Goal: Navigation & Orientation: Find specific page/section

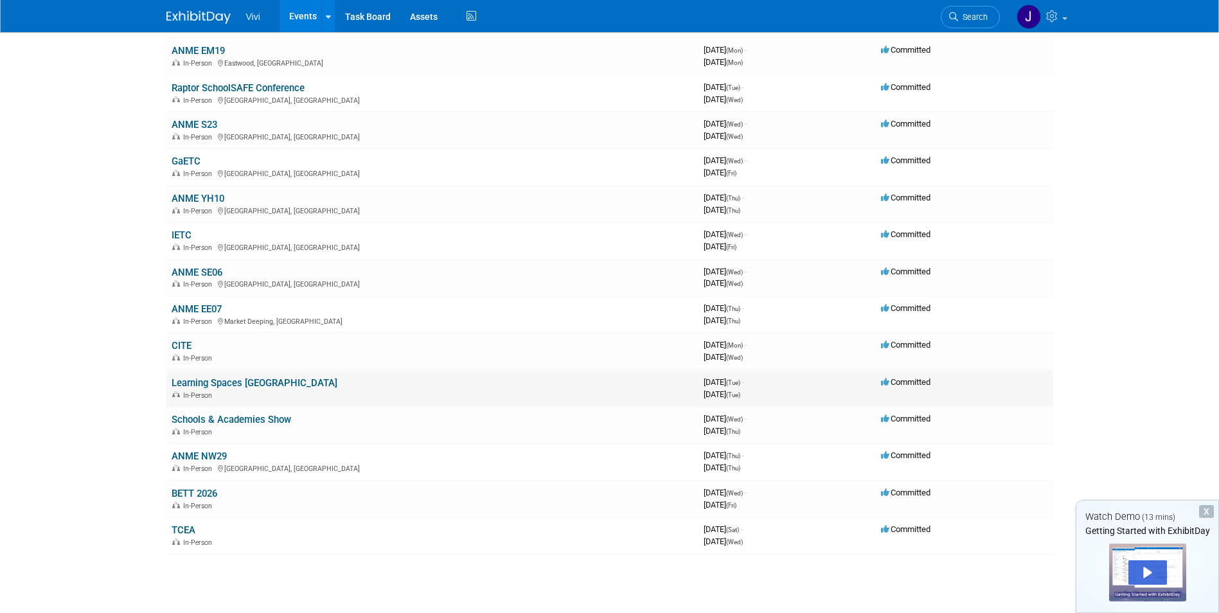
scroll to position [150, 0]
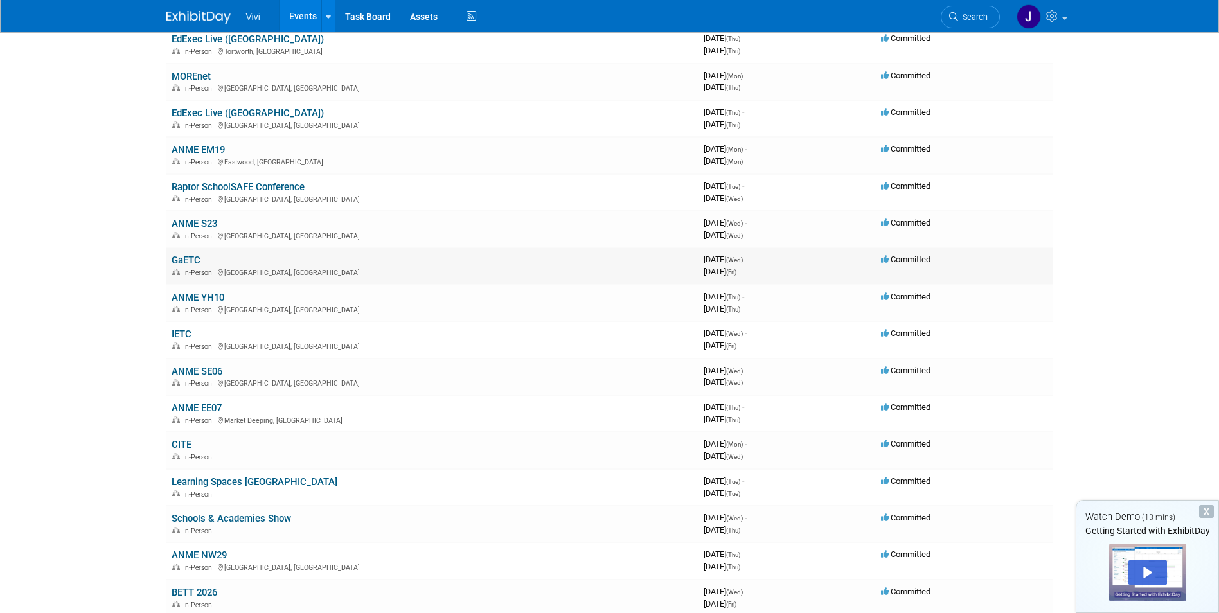
click at [190, 258] on link "GaETC" at bounding box center [186, 260] width 29 height 12
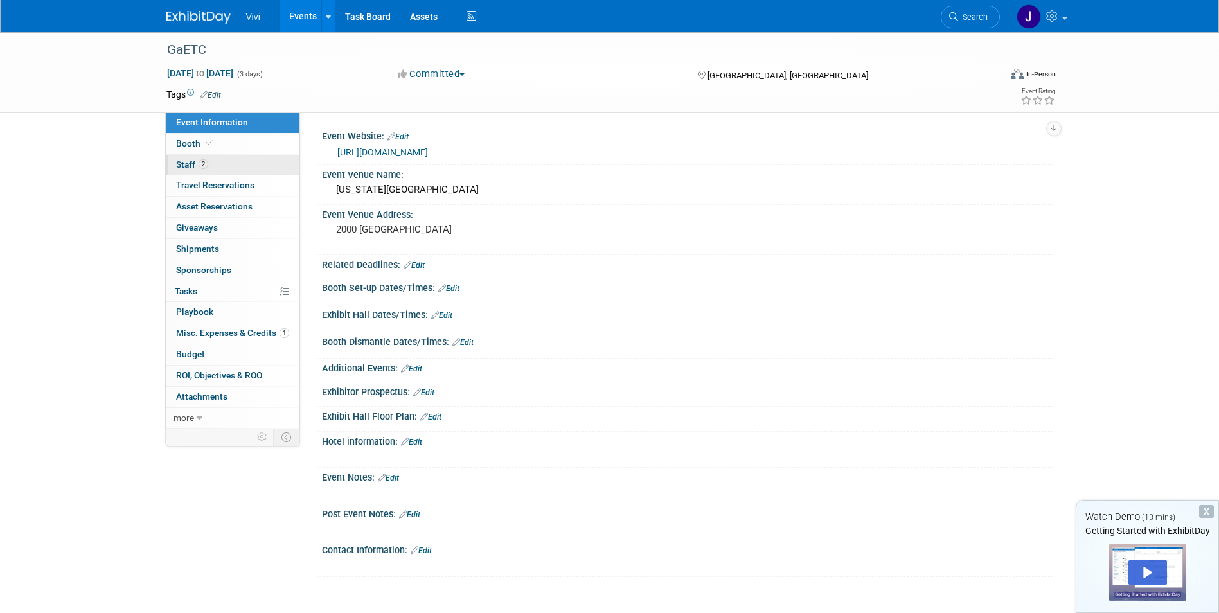
click at [218, 164] on link "2 Staff 2" at bounding box center [233, 165] width 134 height 21
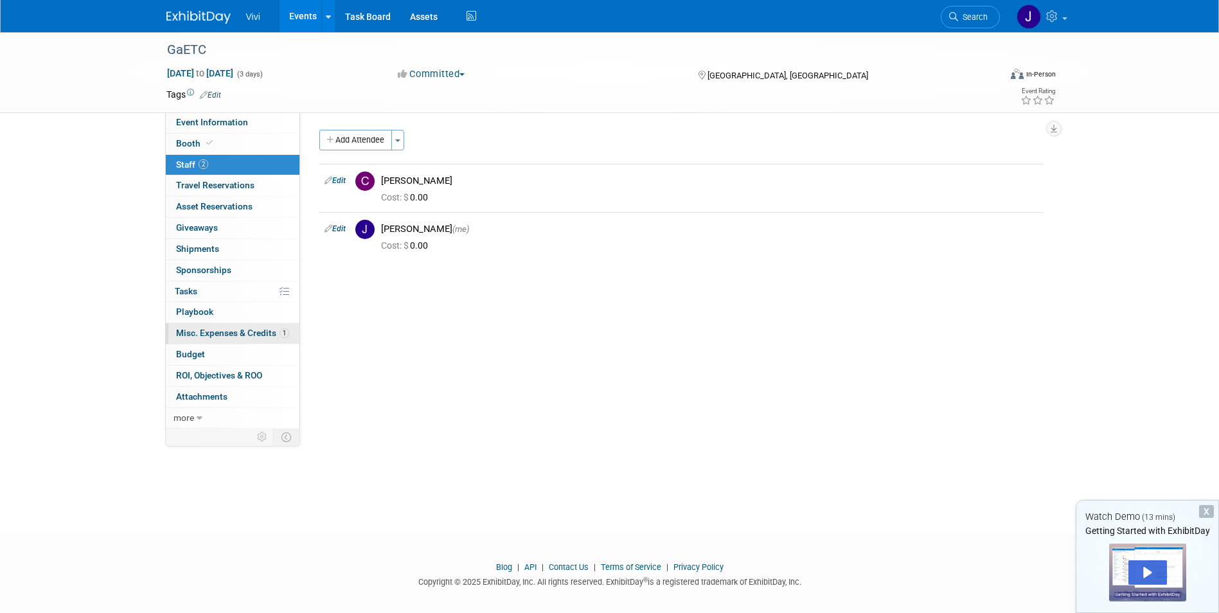
click at [215, 333] on span "Misc. Expenses & Credits 1" at bounding box center [232, 333] width 113 height 10
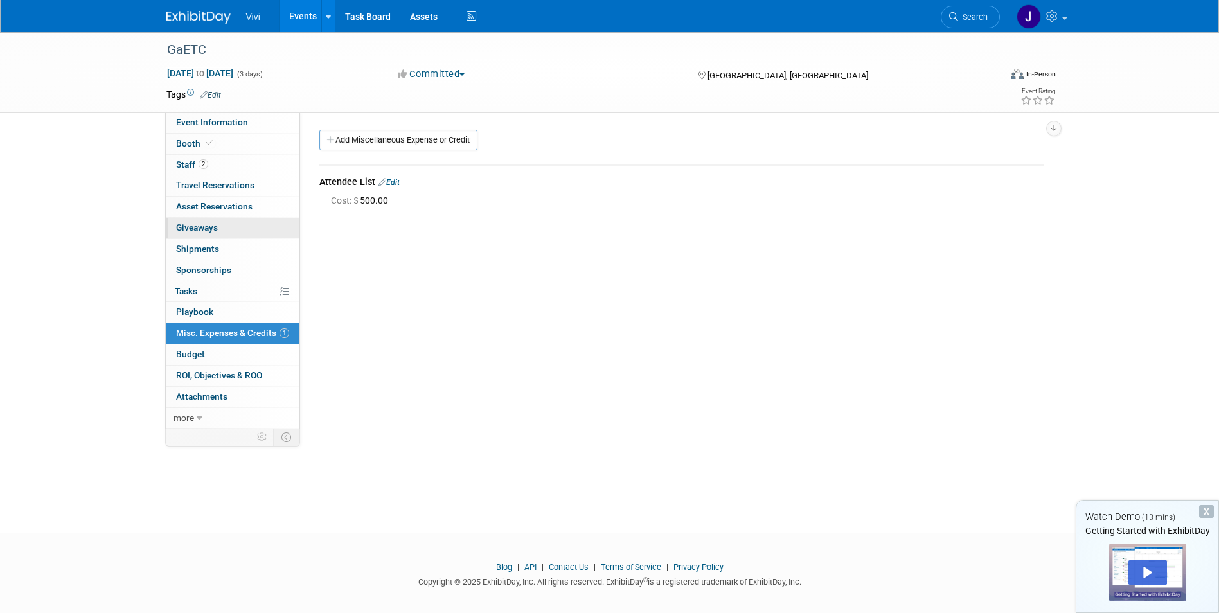
click at [209, 233] on span "Giveaways 0" at bounding box center [197, 227] width 42 height 10
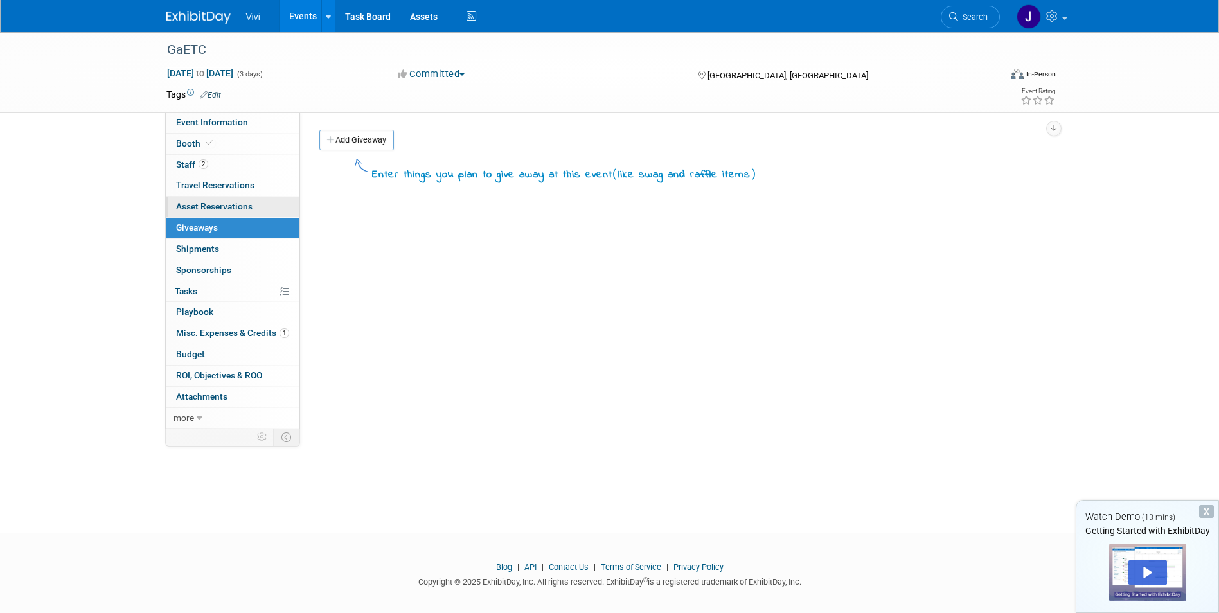
click at [219, 209] on span "Asset Reservations 0" at bounding box center [214, 206] width 76 height 10
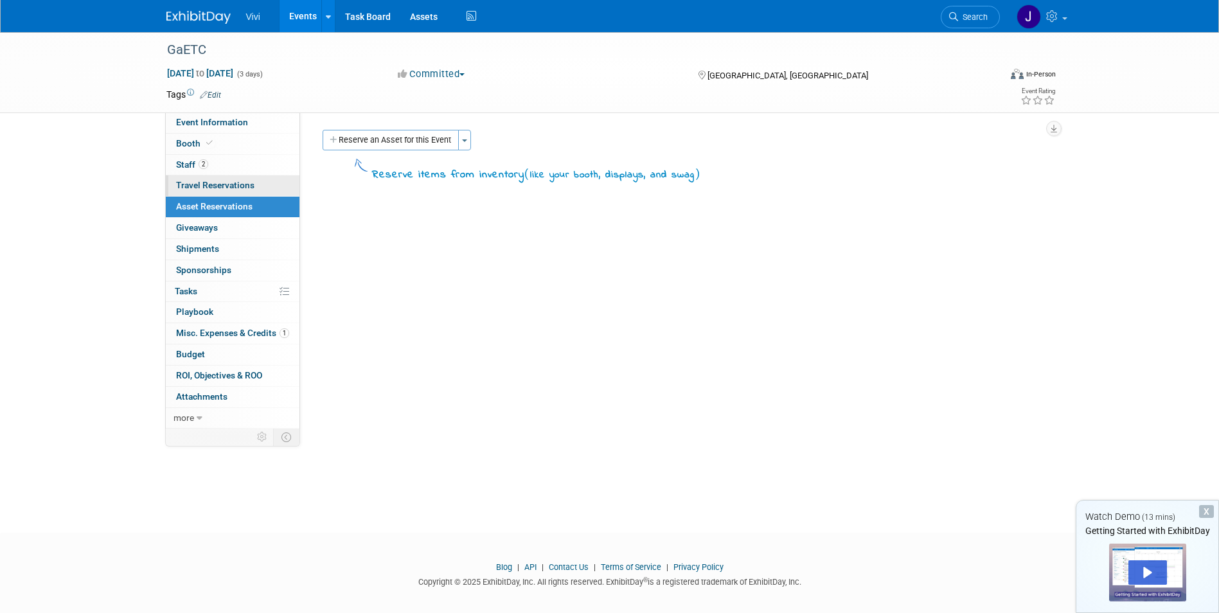
click at [219, 184] on span "Travel Reservations 0" at bounding box center [215, 185] width 78 height 10
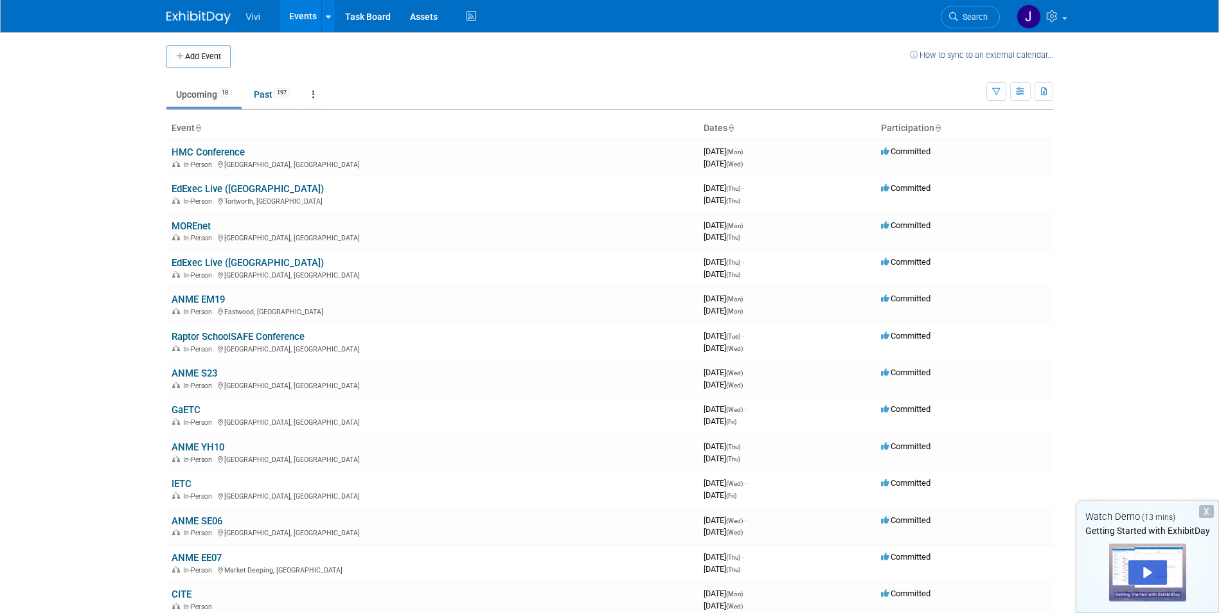
click at [191, 407] on link "GaETC" at bounding box center [186, 410] width 29 height 12
